Goal: Information Seeking & Learning: Learn about a topic

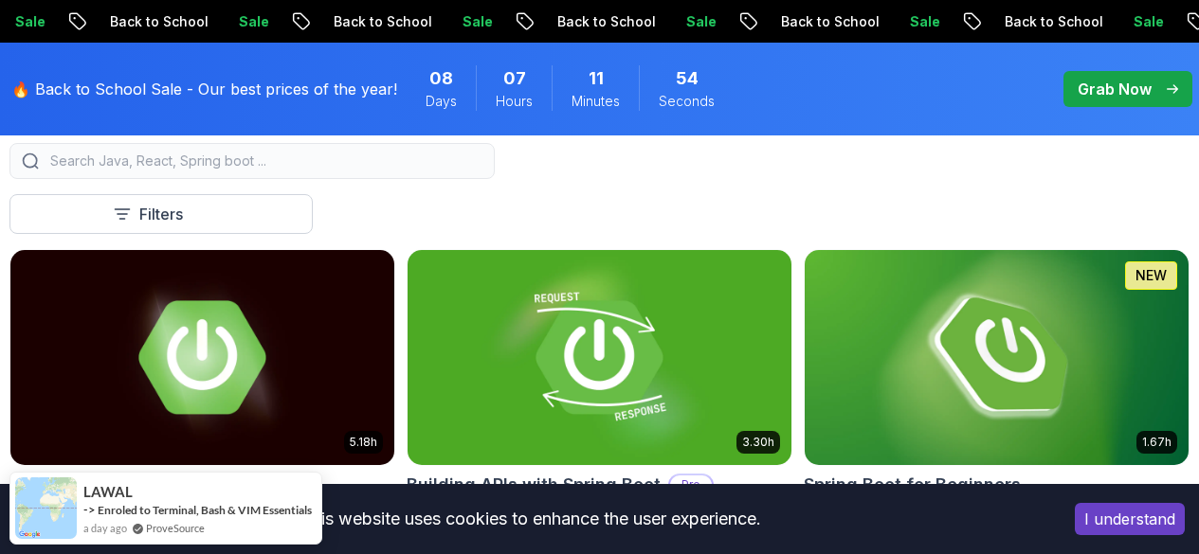
scroll to position [606, 0]
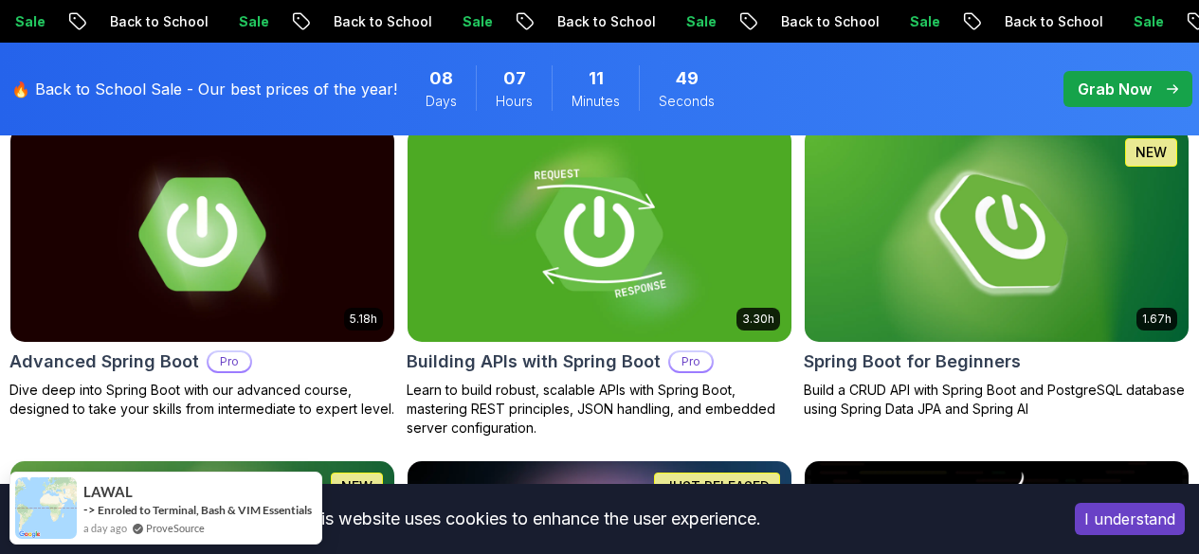
click at [0, 0] on p "Free" at bounding box center [0, 0] width 0 height 0
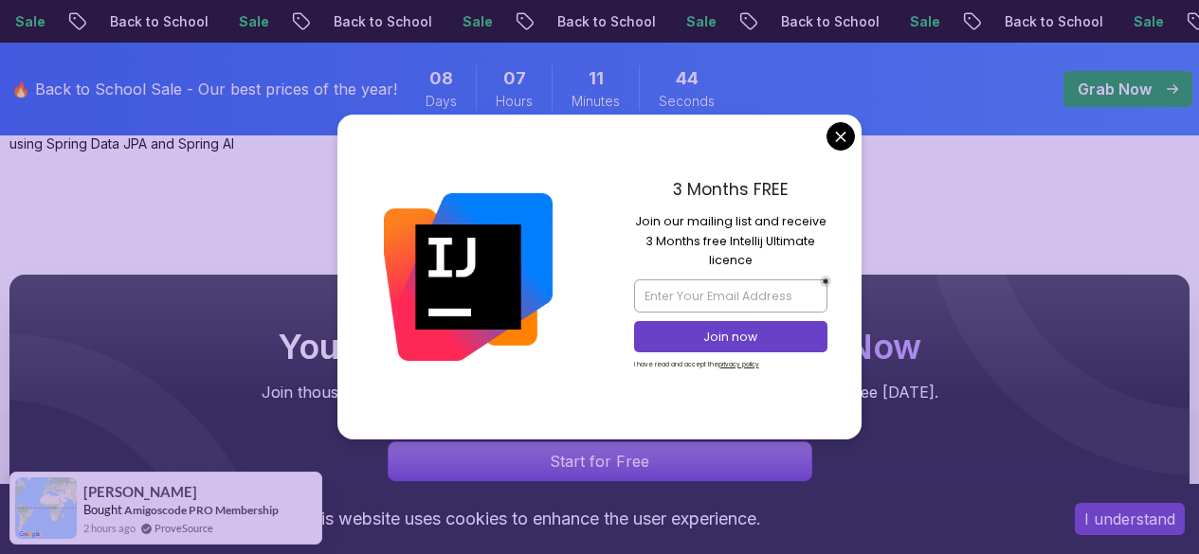
scroll to position [834, 0]
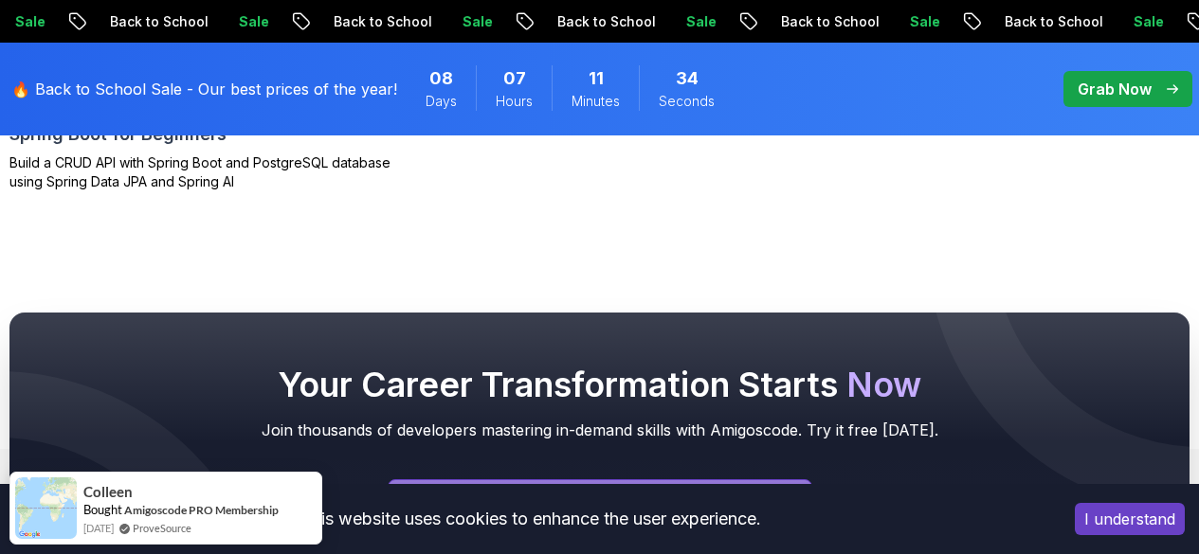
click at [836, 135] on body "Sale Back to School Sale Back to School Sale Back to School Sale Back to School…" at bounding box center [599, 317] width 1199 height 2302
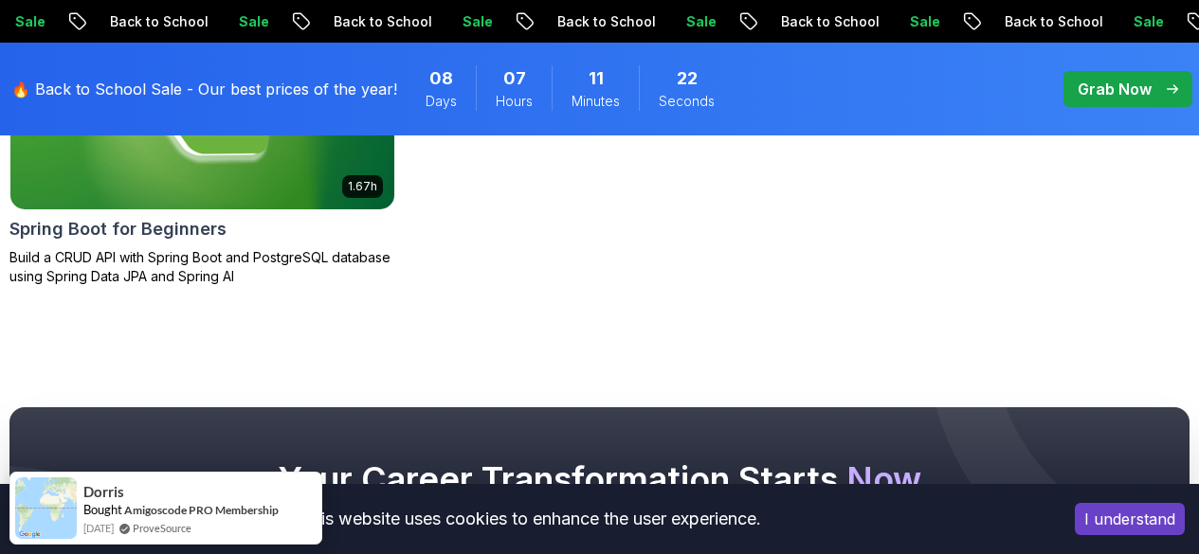
scroll to position [588, 0]
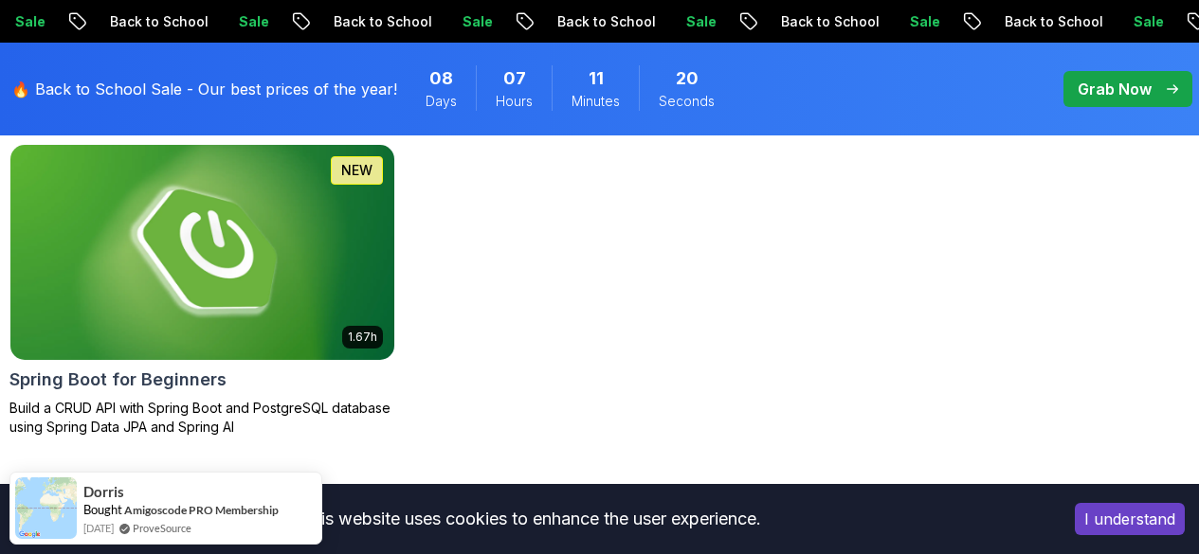
click at [395, 399] on p "Build a CRUD API with Spring Boot and PostgreSQL database using Spring Data JPA…" at bounding box center [202, 418] width 386 height 38
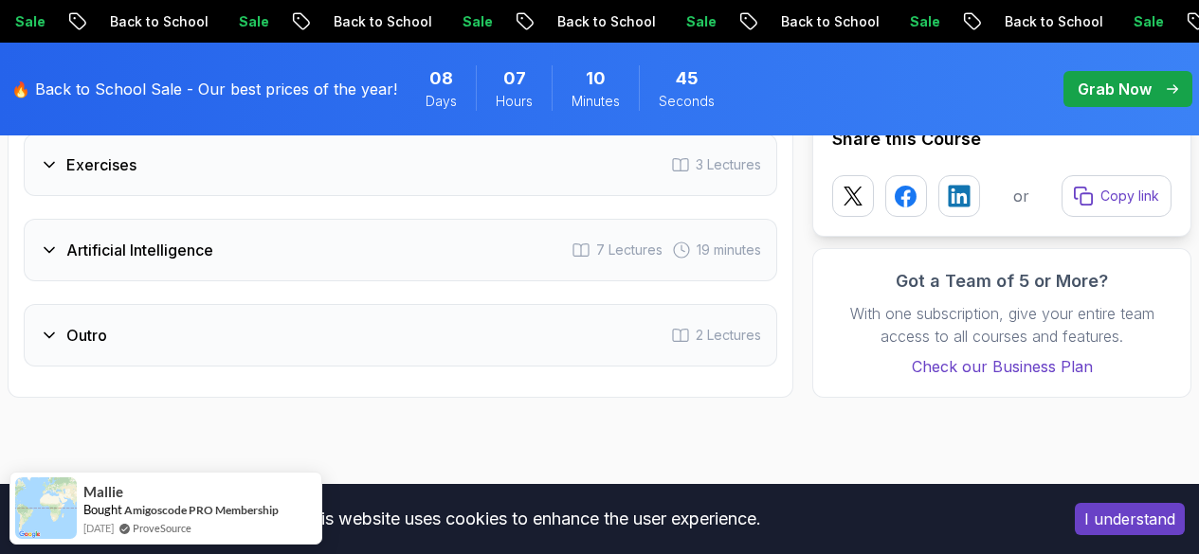
scroll to position [3449, 0]
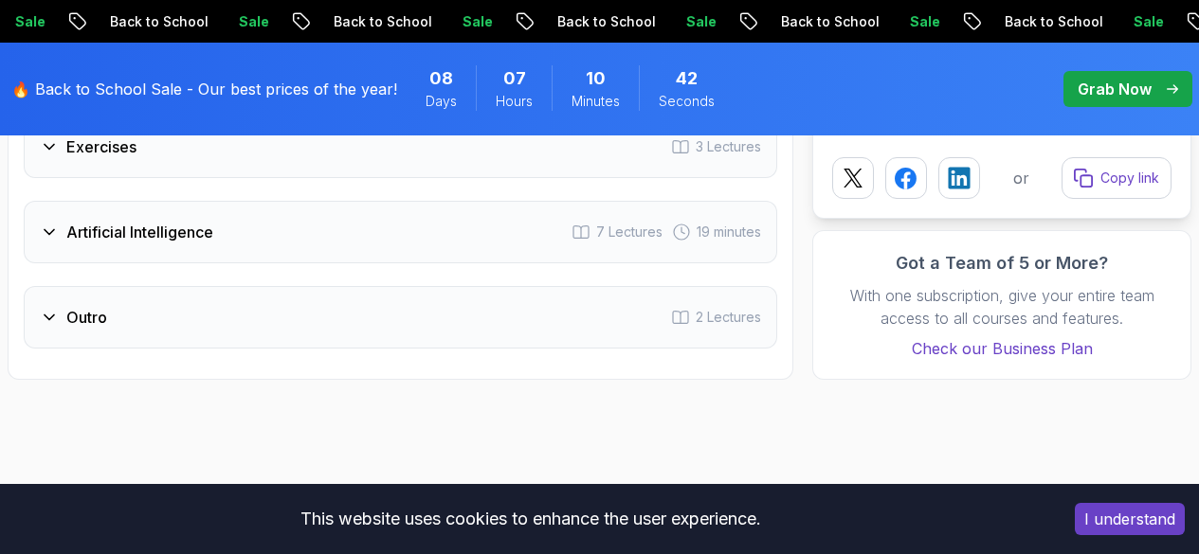
click at [49, 234] on icon at bounding box center [49, 232] width 9 height 5
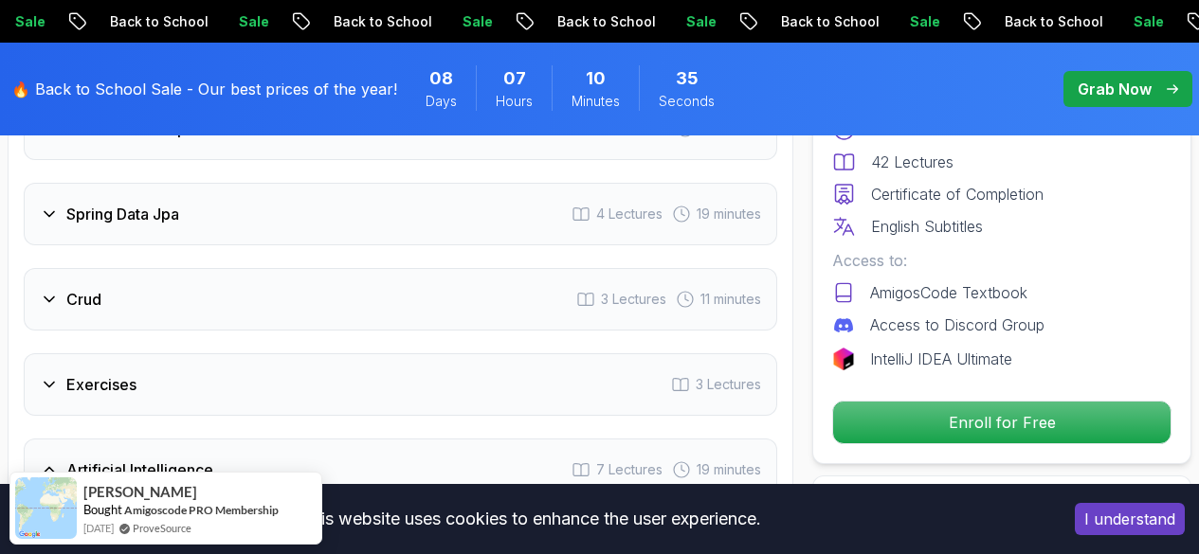
scroll to position [3705, 0]
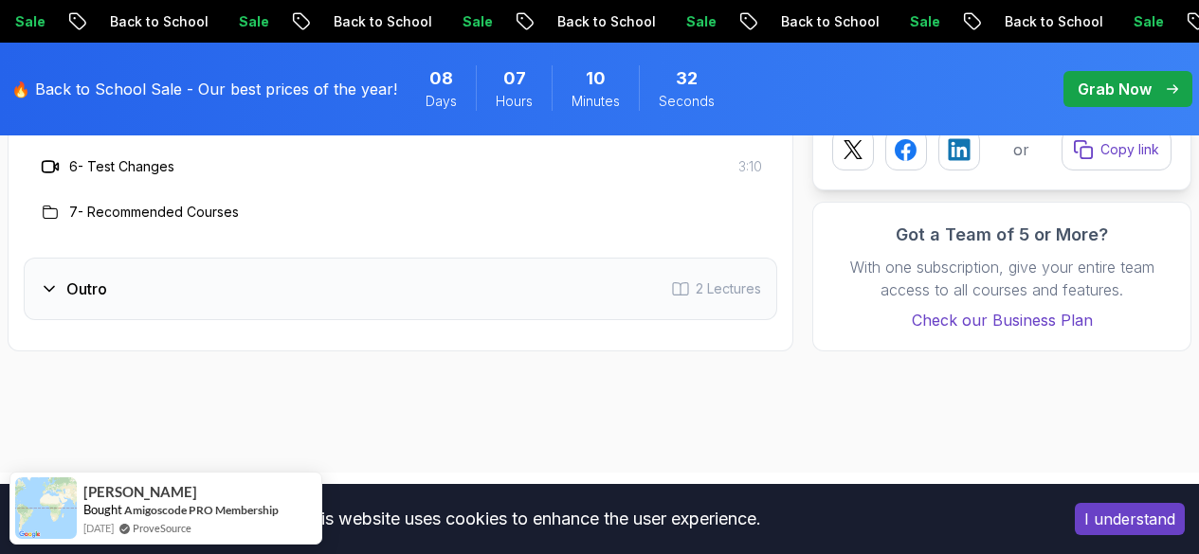
click at [226, 212] on h3 "7 - Recommended Courses" at bounding box center [154, 212] width 170 height 19
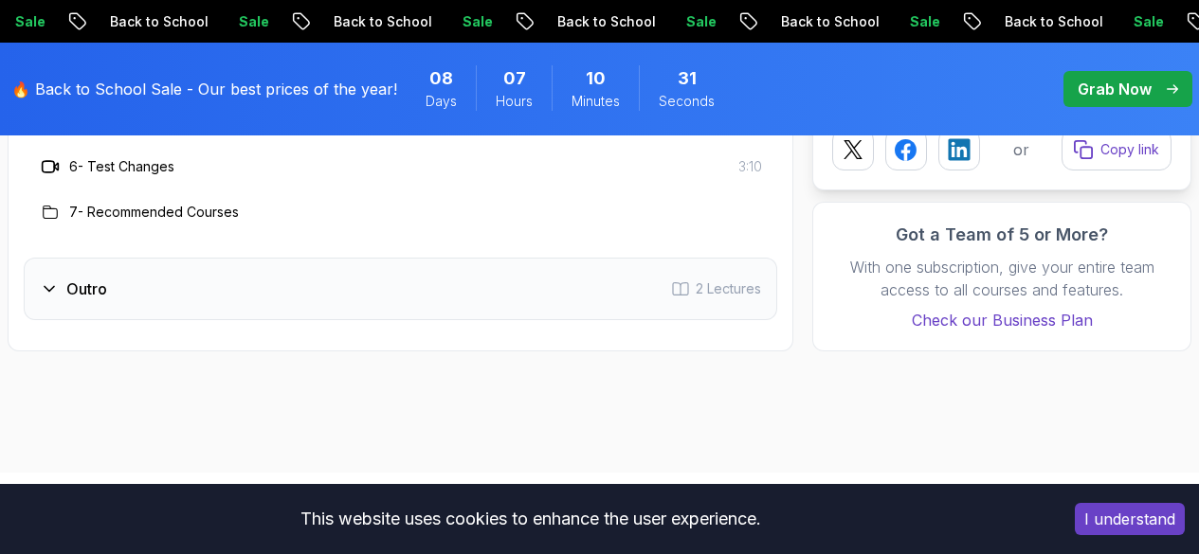
click at [154, 215] on h3 "7 - Recommended Courses" at bounding box center [154, 212] width 170 height 19
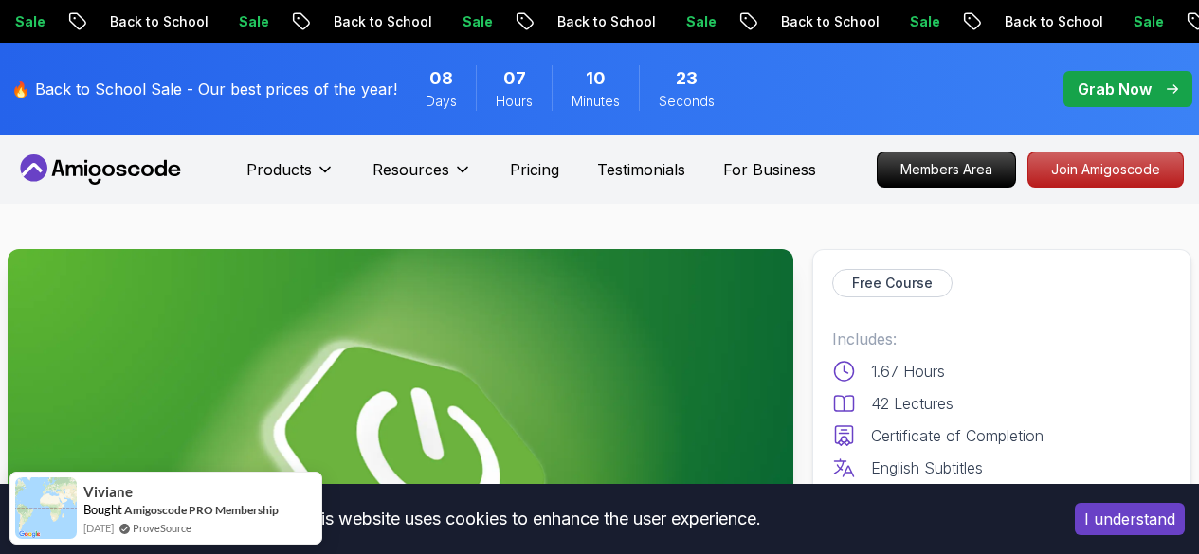
scroll to position [292, 0]
